Goal: Transaction & Acquisition: Purchase product/service

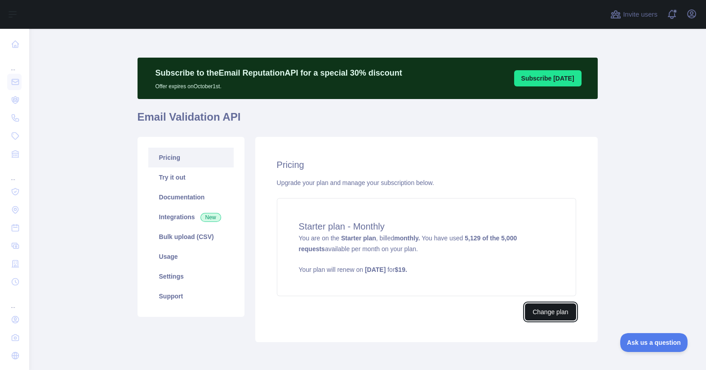
click at [555, 315] on button "Change plan" at bounding box center [550, 311] width 51 height 17
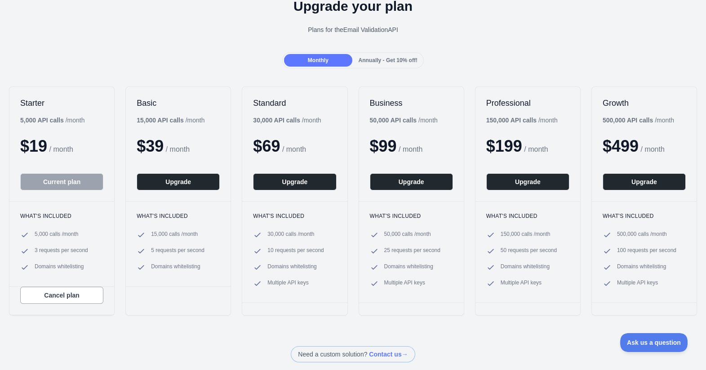
scroll to position [32, 0]
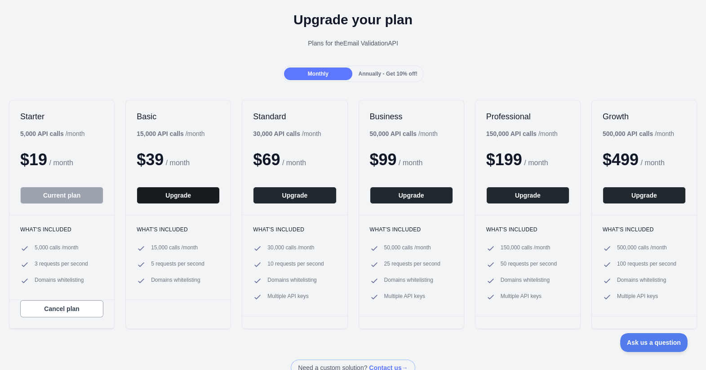
click at [155, 201] on button "Upgrade" at bounding box center [178, 195] width 83 height 17
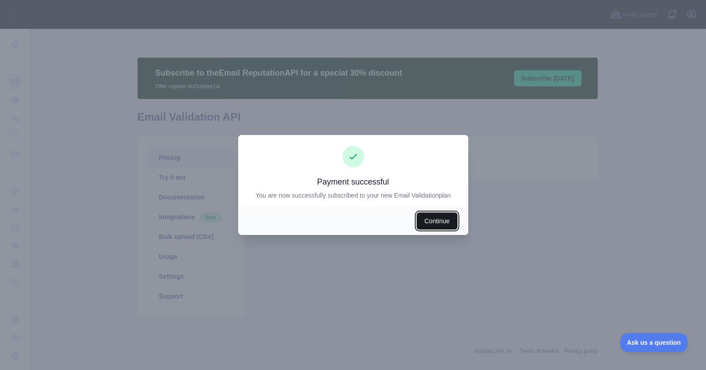
click at [433, 226] on button "Continue" at bounding box center [437, 220] width 40 height 17
